Goal: Transaction & Acquisition: Purchase product/service

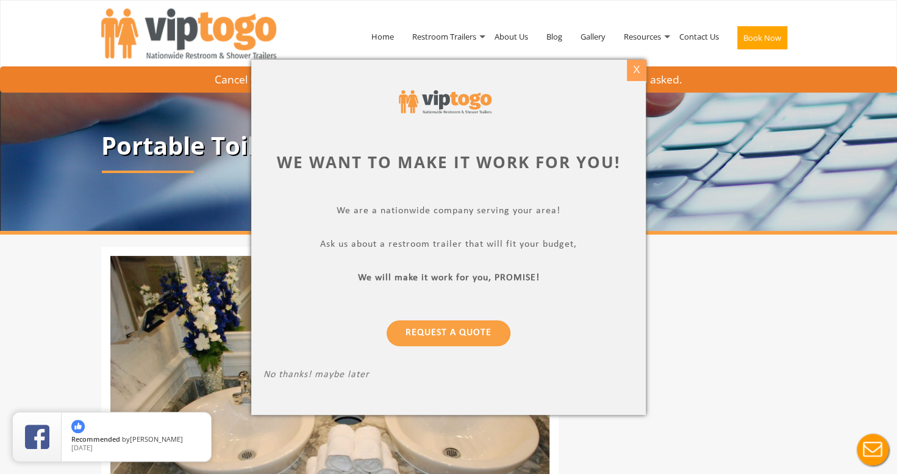
click at [633, 71] on div "X" at bounding box center [636, 70] width 19 height 21
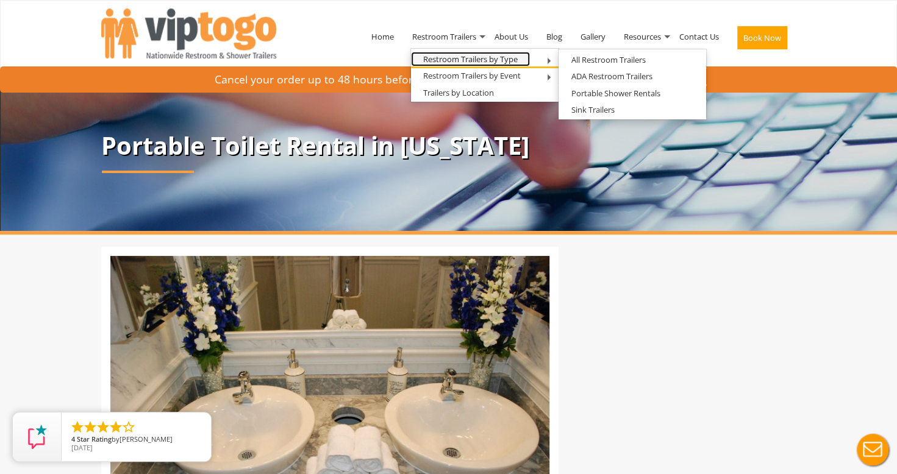
click at [463, 60] on link "Restroom Trailers by Type" at bounding box center [470, 59] width 119 height 15
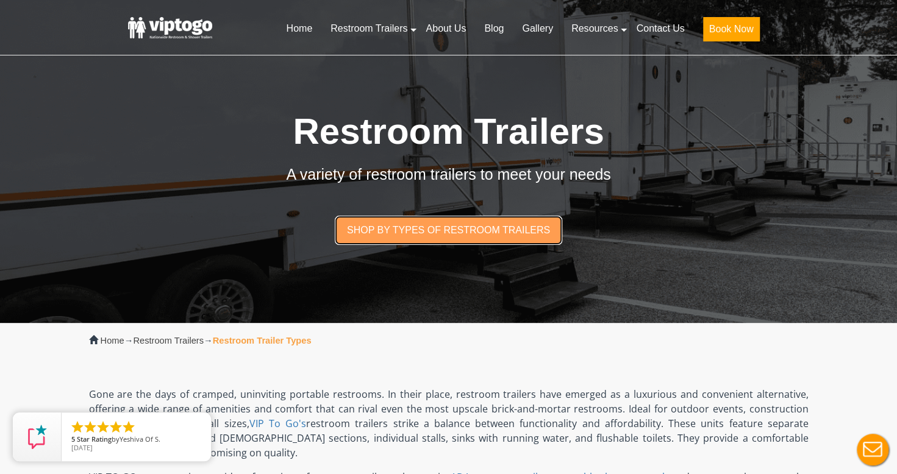
click at [462, 231] on link "Shop by types of restroom trailers" at bounding box center [449, 230] width 228 height 29
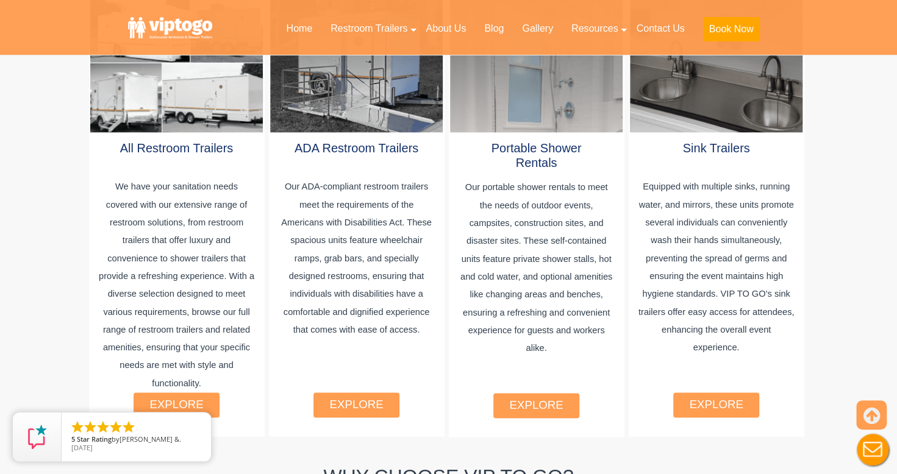
scroll to position [832, 0]
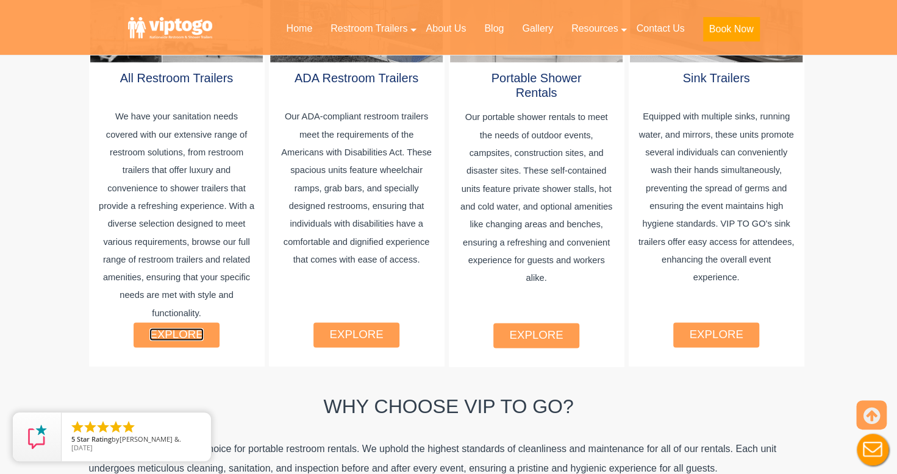
click at [180, 328] on link "explore" at bounding box center [176, 334] width 54 height 13
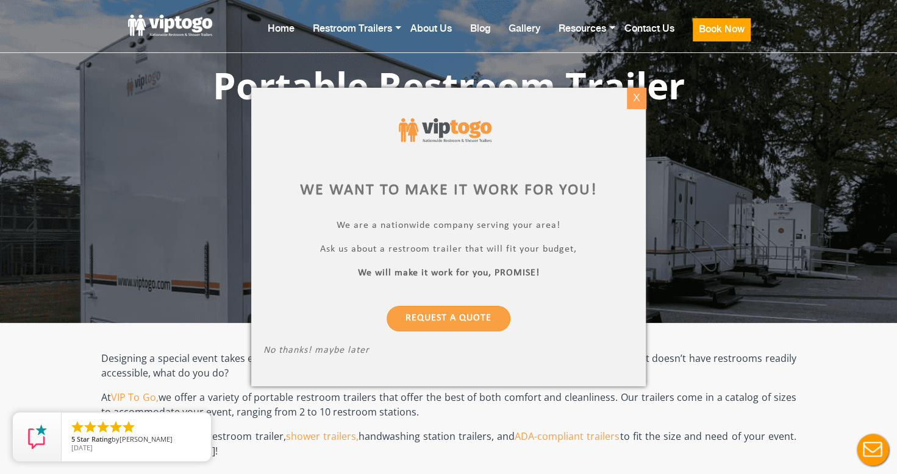
click at [641, 98] on div "X" at bounding box center [636, 98] width 19 height 21
